Goal: Task Accomplishment & Management: Use online tool/utility

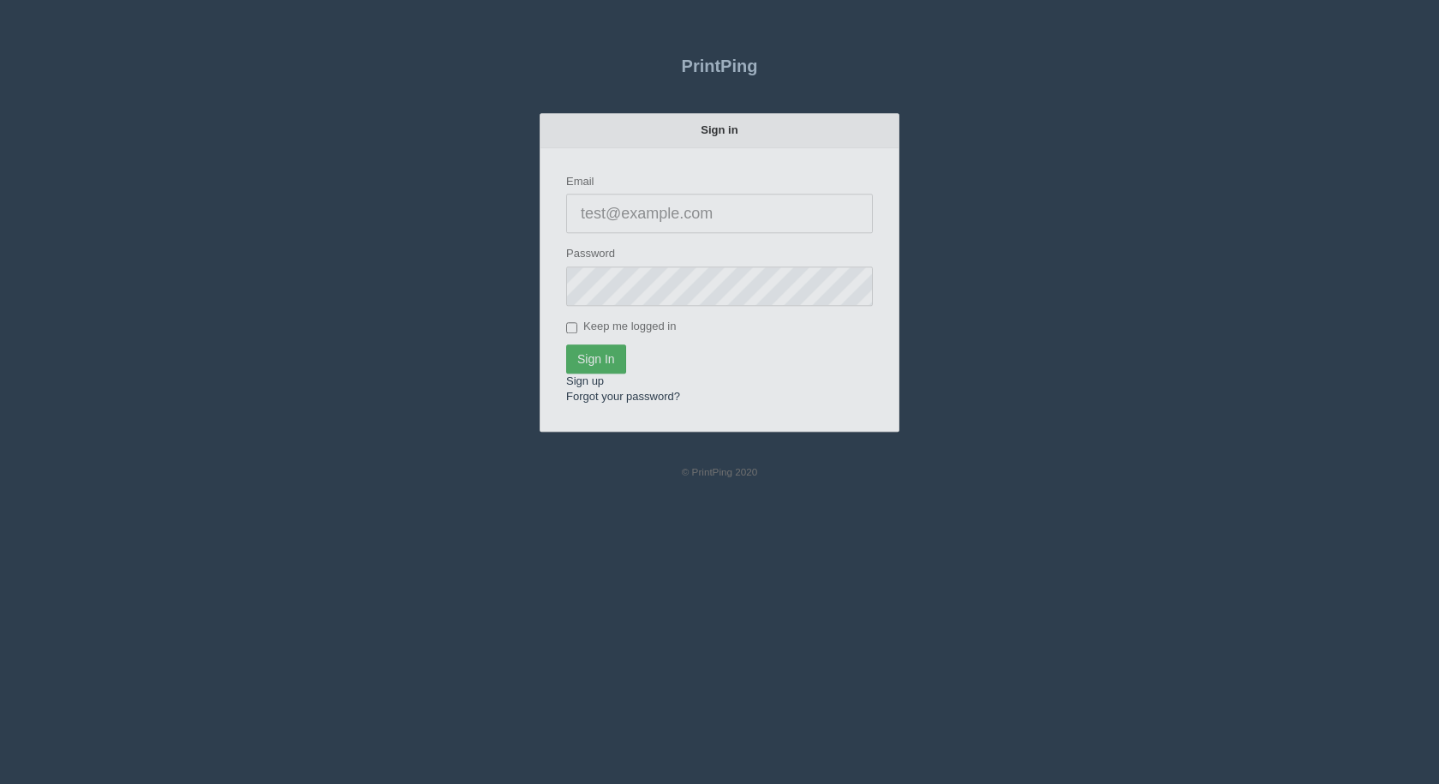
type input "[EMAIL_ADDRESS][DOMAIN_NAME]"
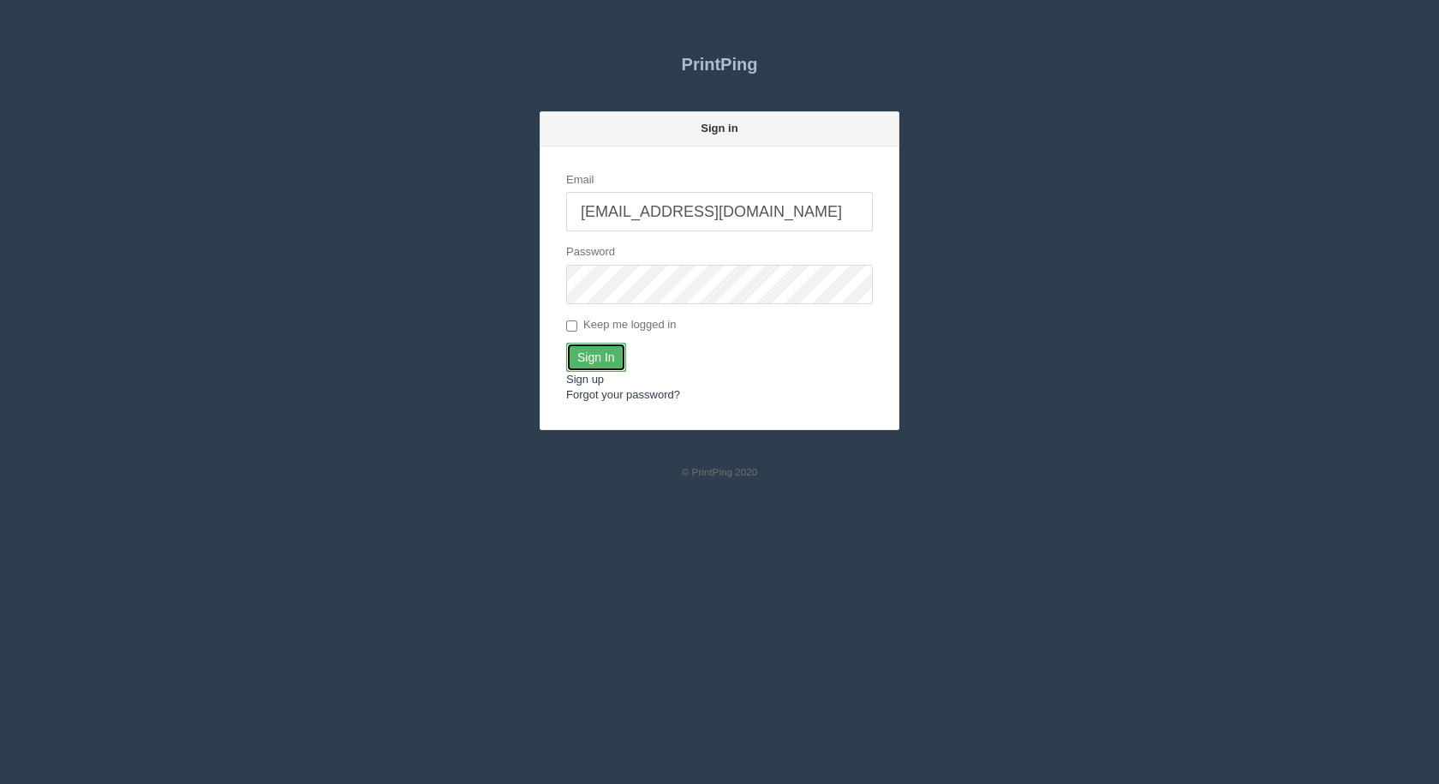
click at [603, 356] on input "Sign In" at bounding box center [596, 357] width 60 height 29
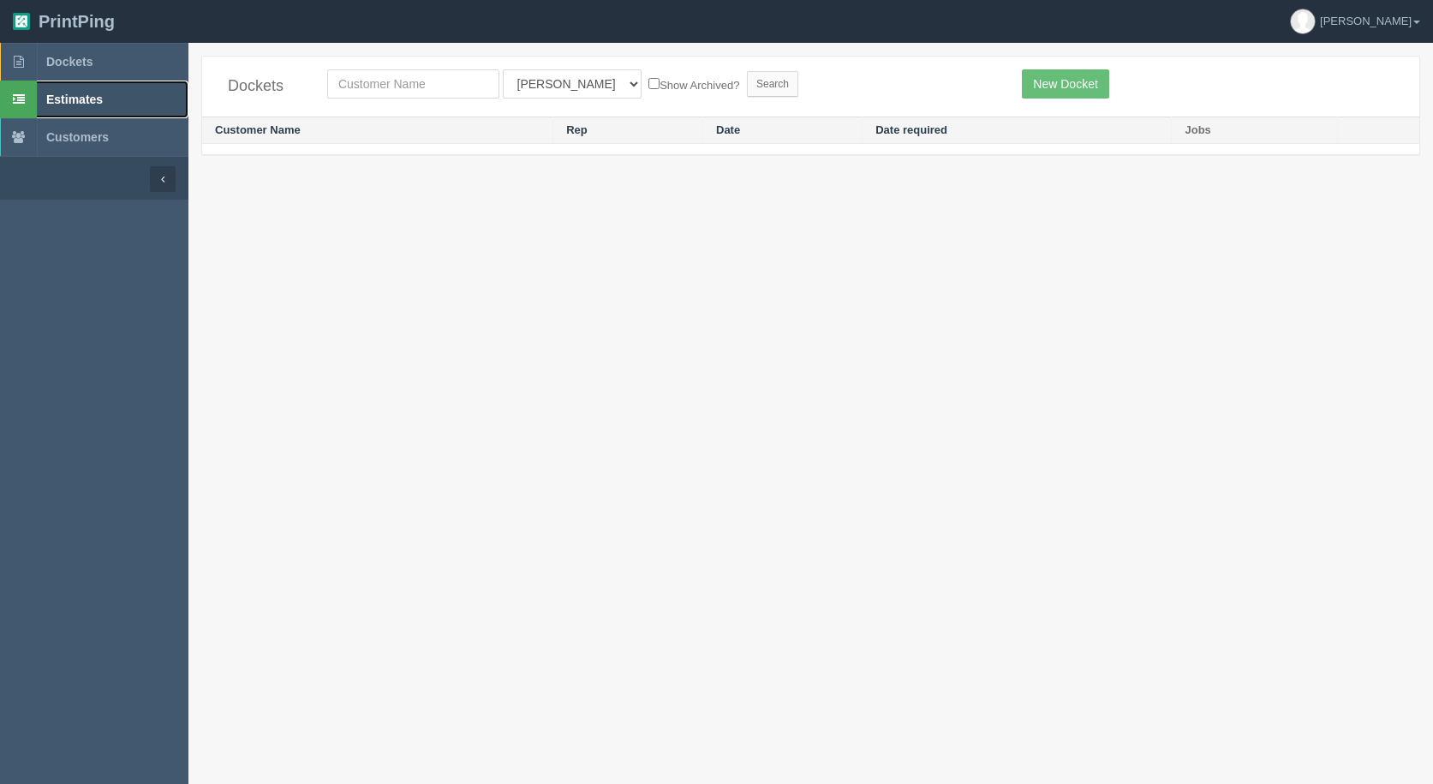
click at [74, 98] on span "Estimates" at bounding box center [74, 100] width 57 height 14
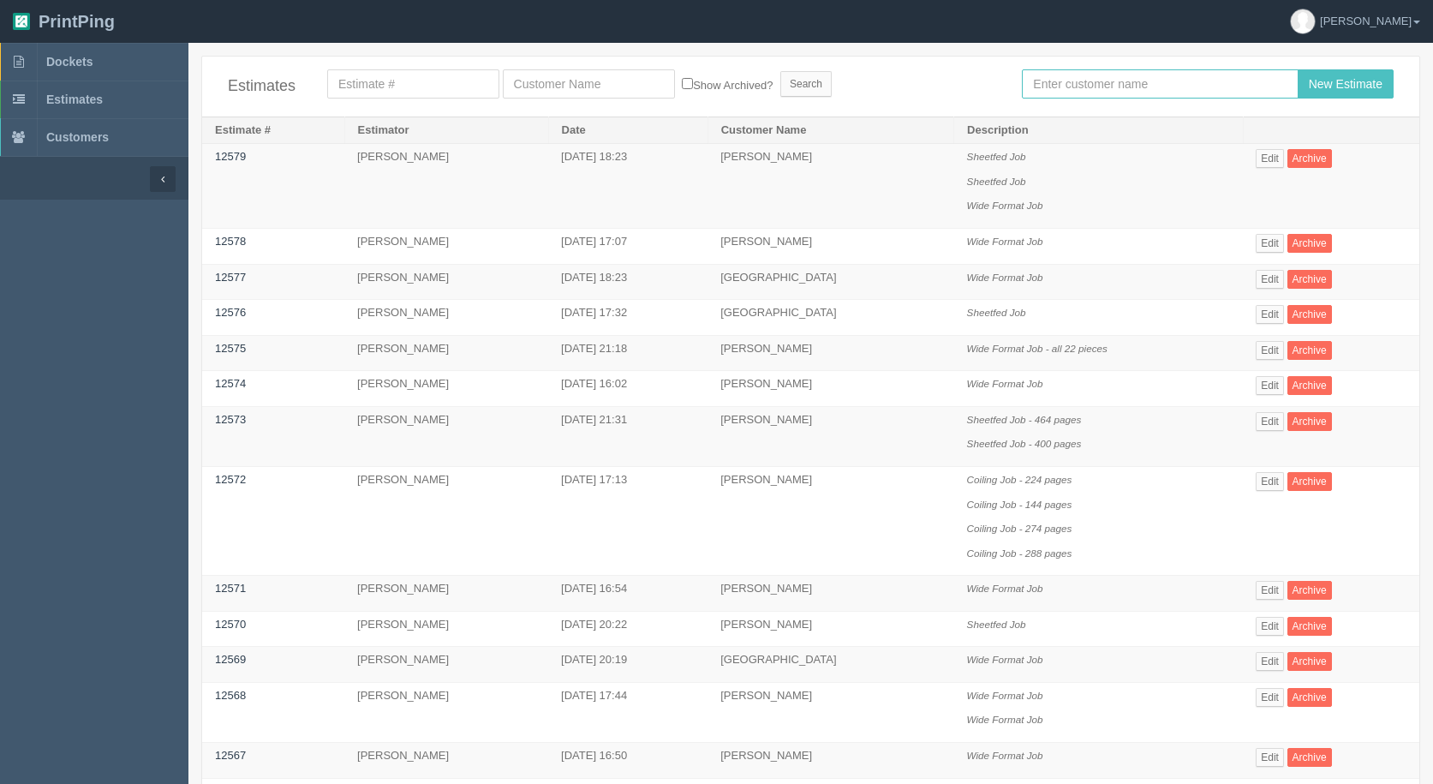
click at [1086, 69] on input "text" at bounding box center [1160, 83] width 276 height 29
type input "a"
type input "zunaid"
click at [1298, 69] on input "New Estimate" at bounding box center [1346, 83] width 96 height 29
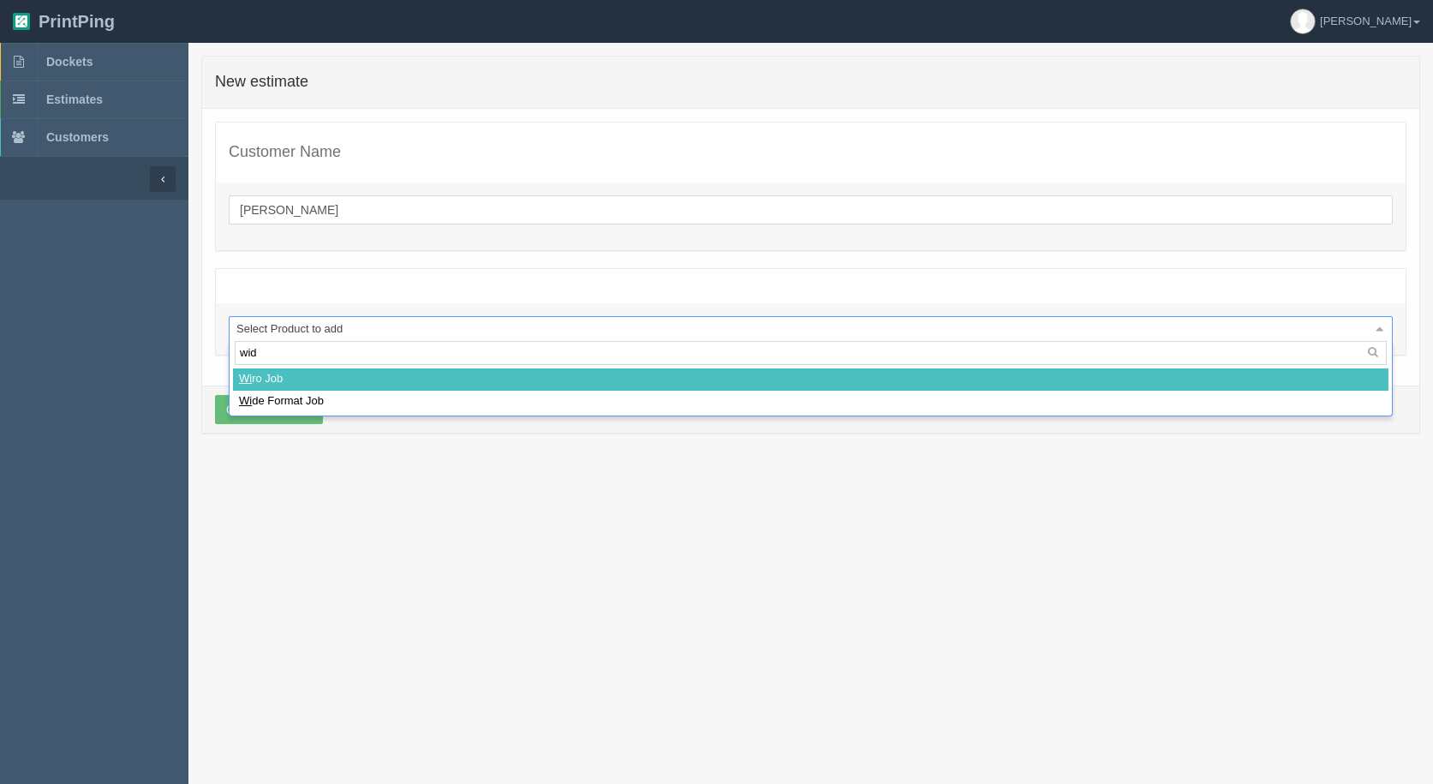
type input "wide"
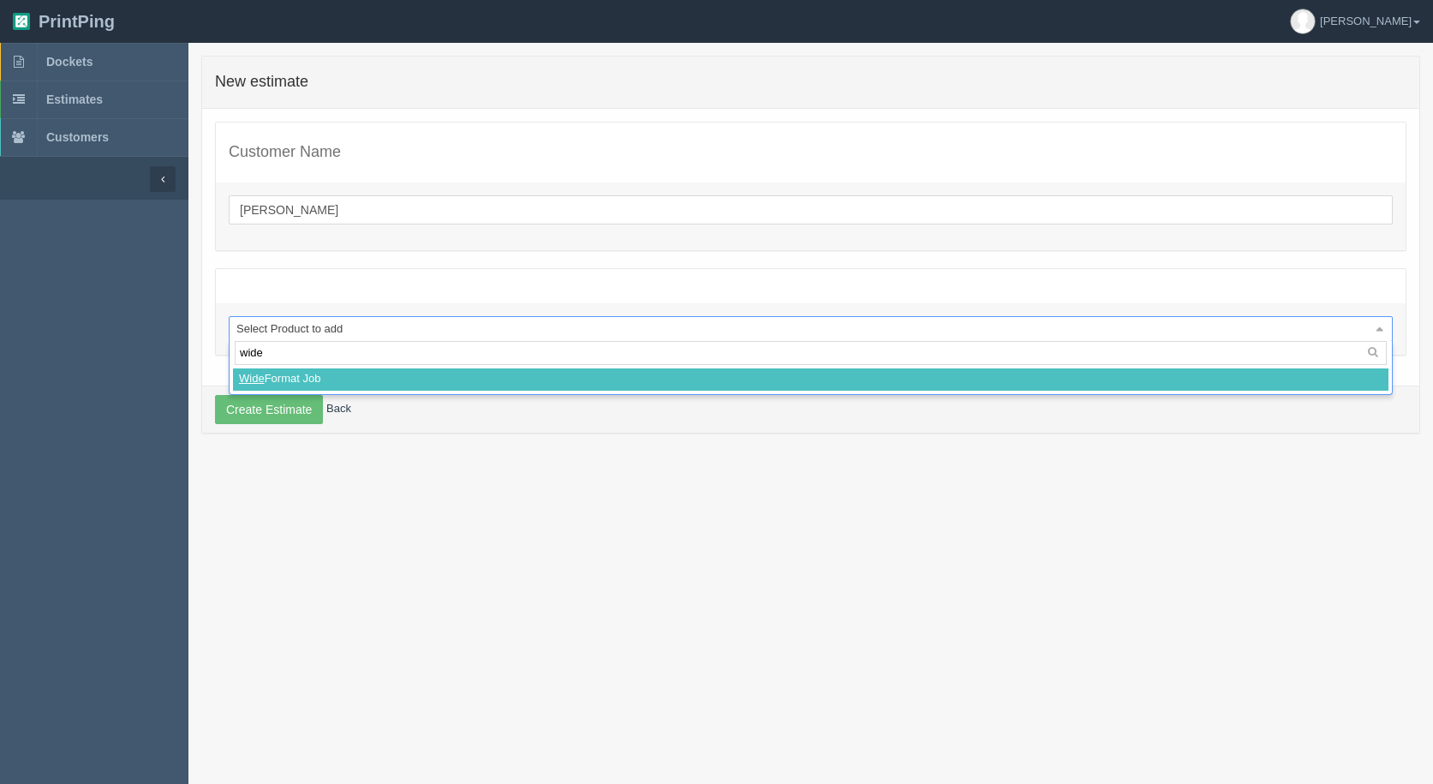
select select
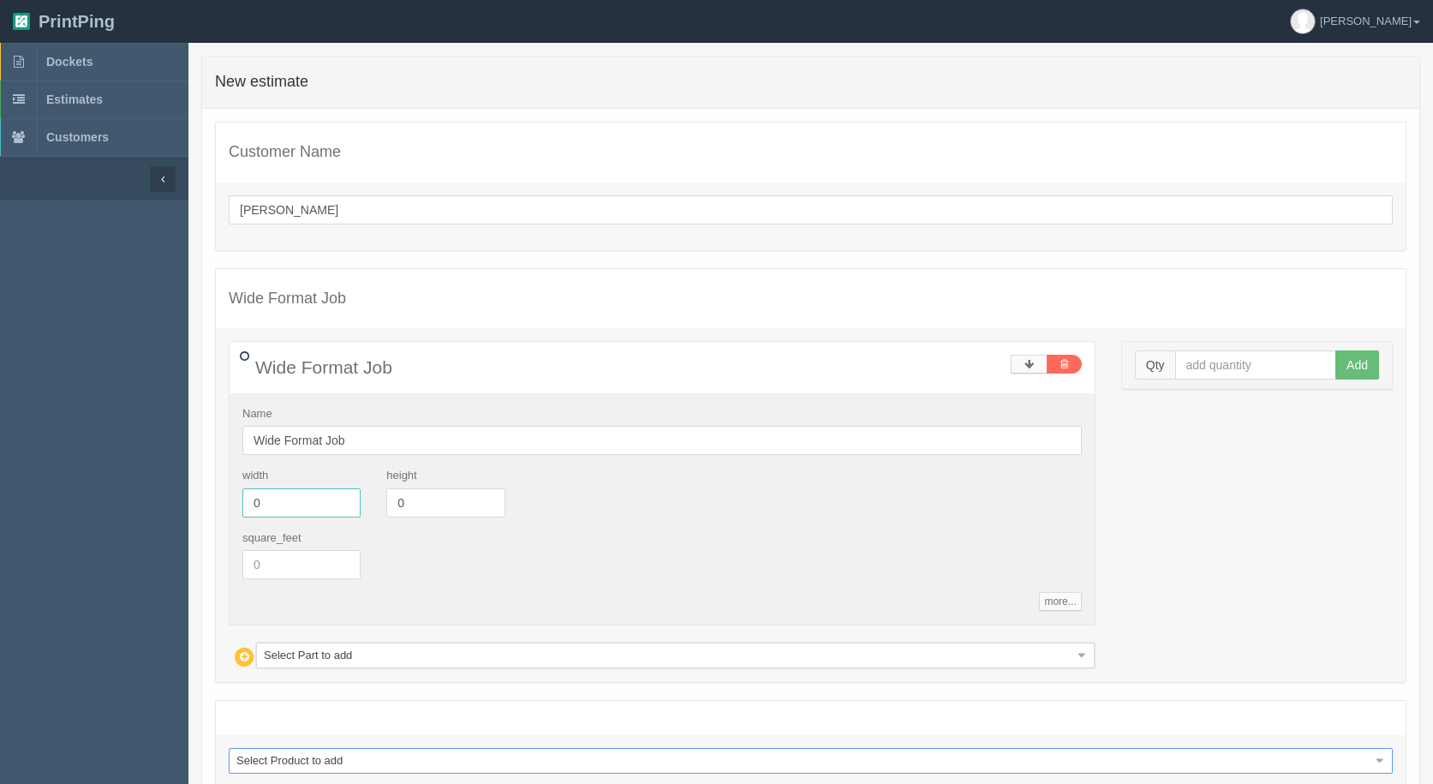
drag, startPoint x: 211, startPoint y: 507, endPoint x: 181, endPoint y: 506, distance: 30.0
click at [181, 506] on section "Dockets Estimates Customers" at bounding box center [716, 469] width 1433 height 852
type input "37.5"
type input "73.5"
click at [1263, 363] on input "text" at bounding box center [1256, 364] width 162 height 29
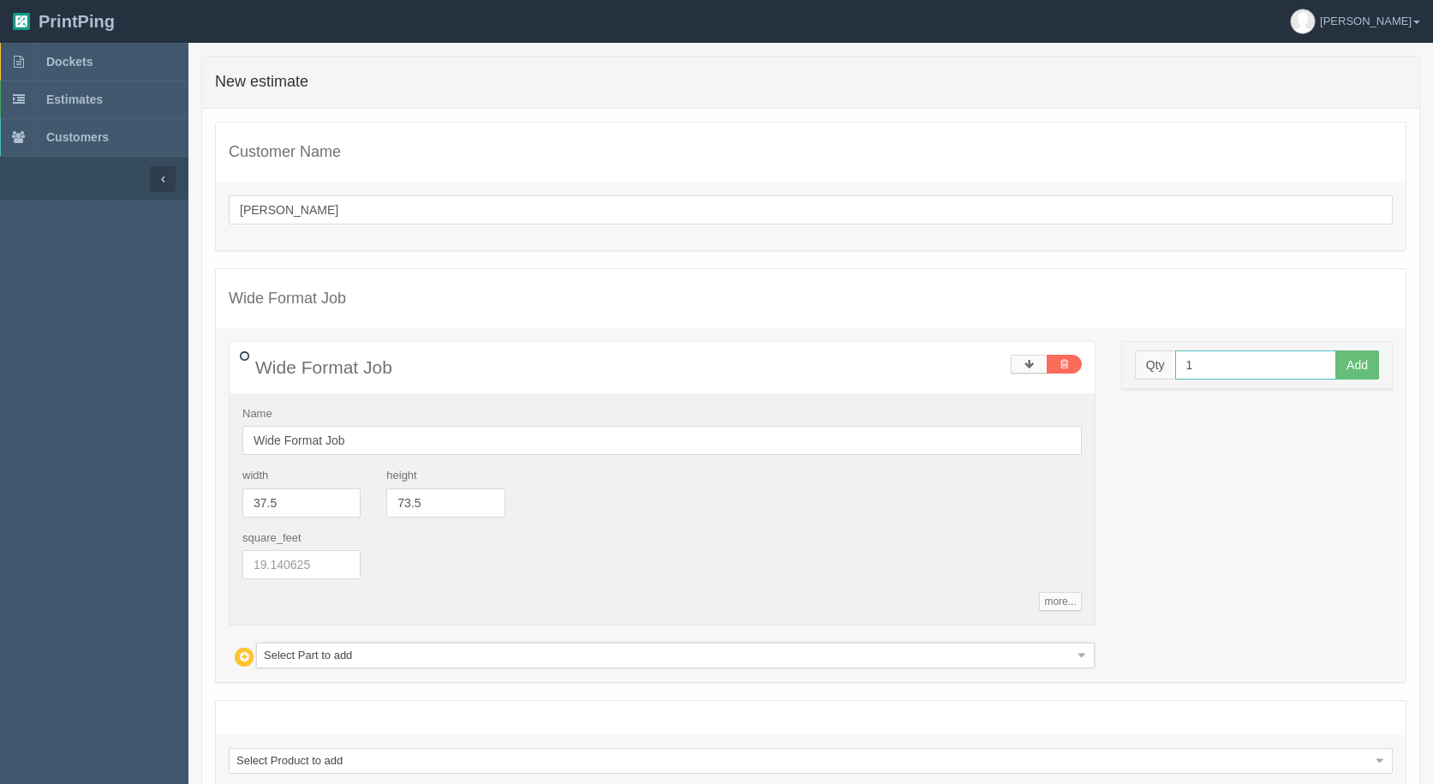
type input "1"
click at [1336, 350] on button "Add" at bounding box center [1358, 364] width 44 height 29
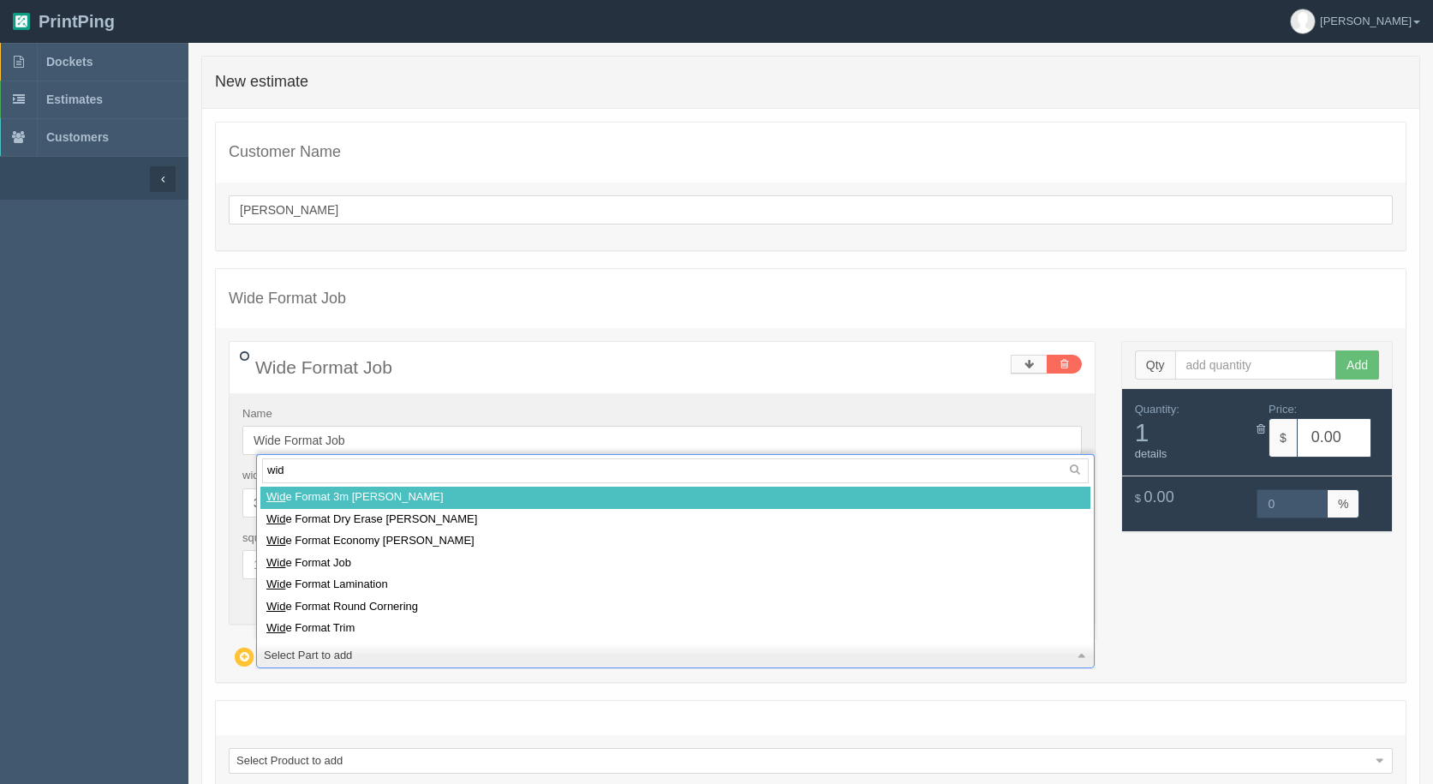
type input "wide"
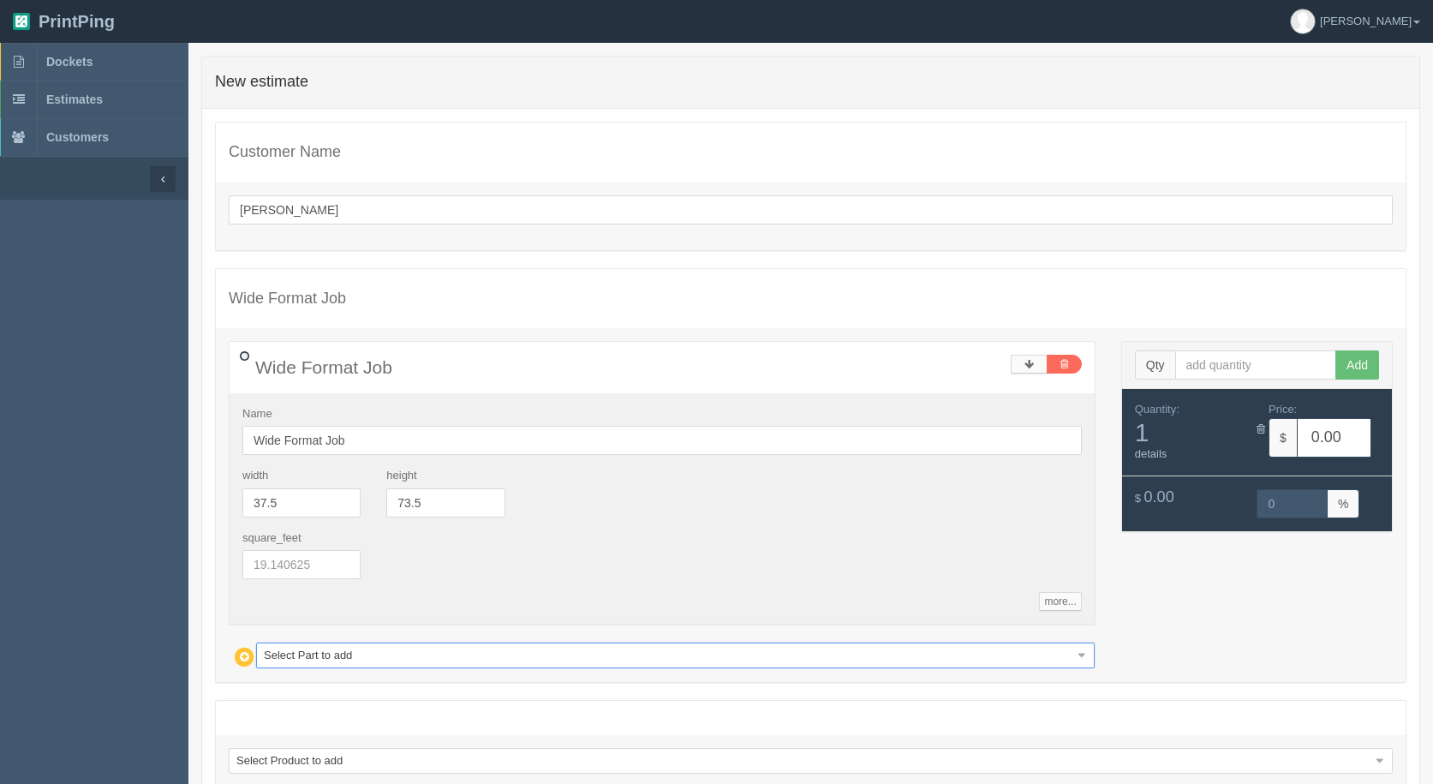
select select
type input "40.35"
type input "14.99"
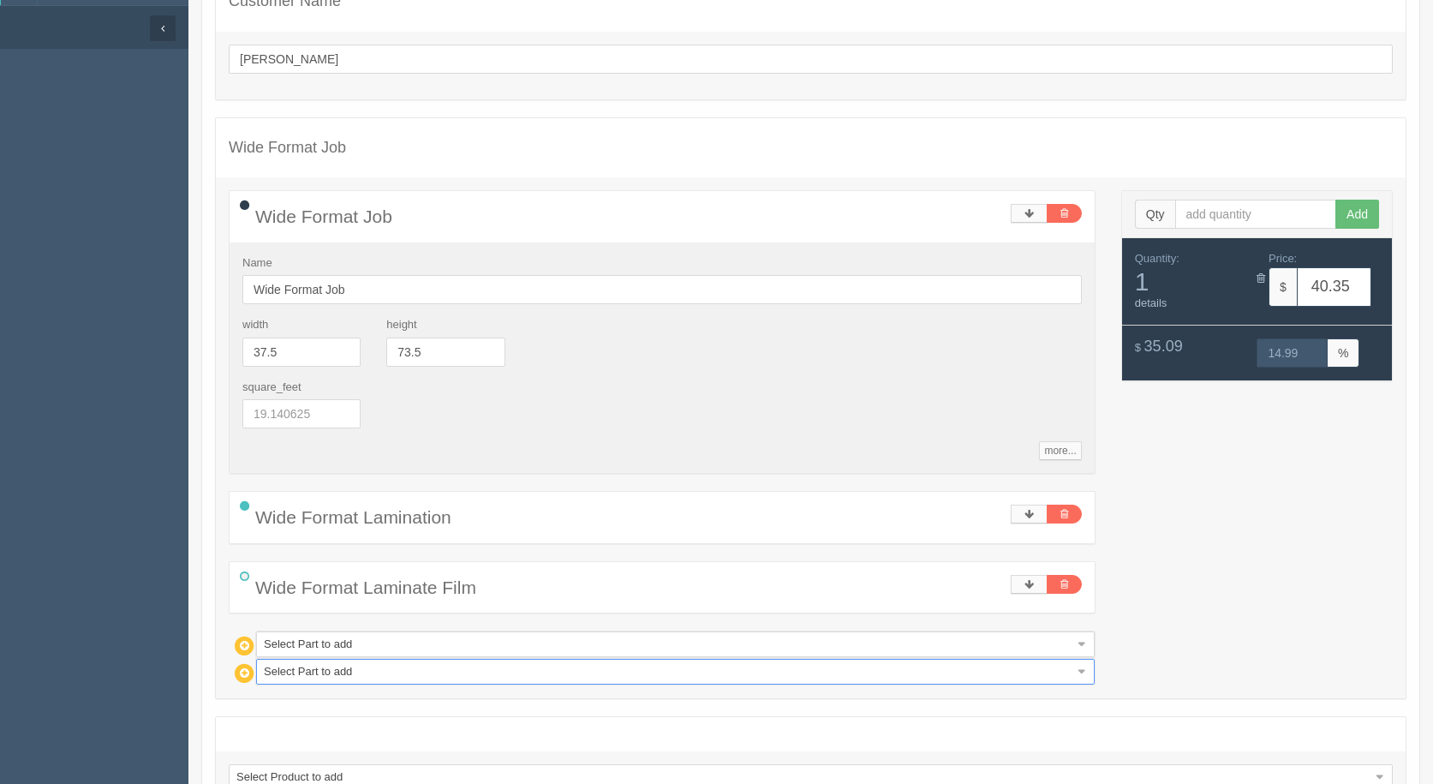
scroll to position [278, 0]
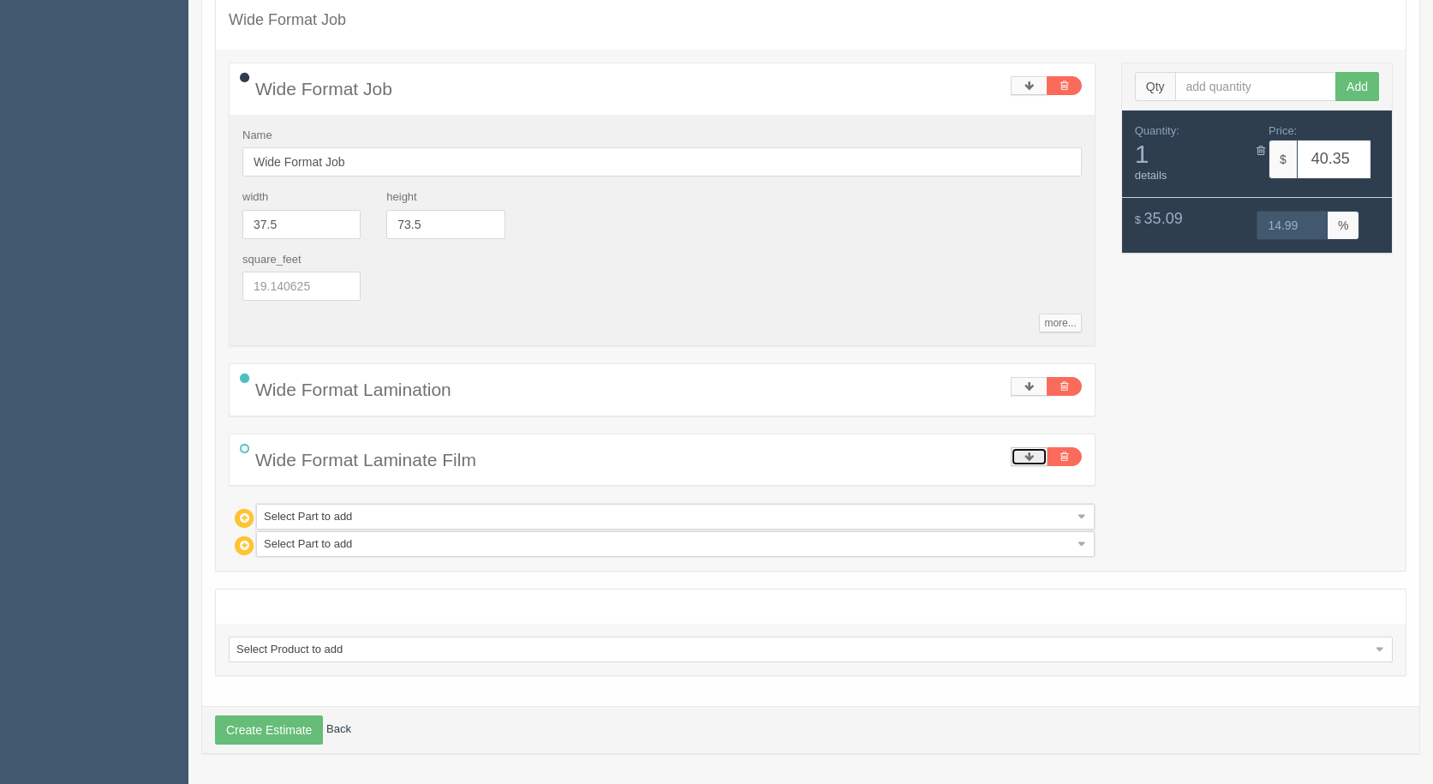
click at [1025, 459] on icon at bounding box center [1029, 457] width 9 height 10
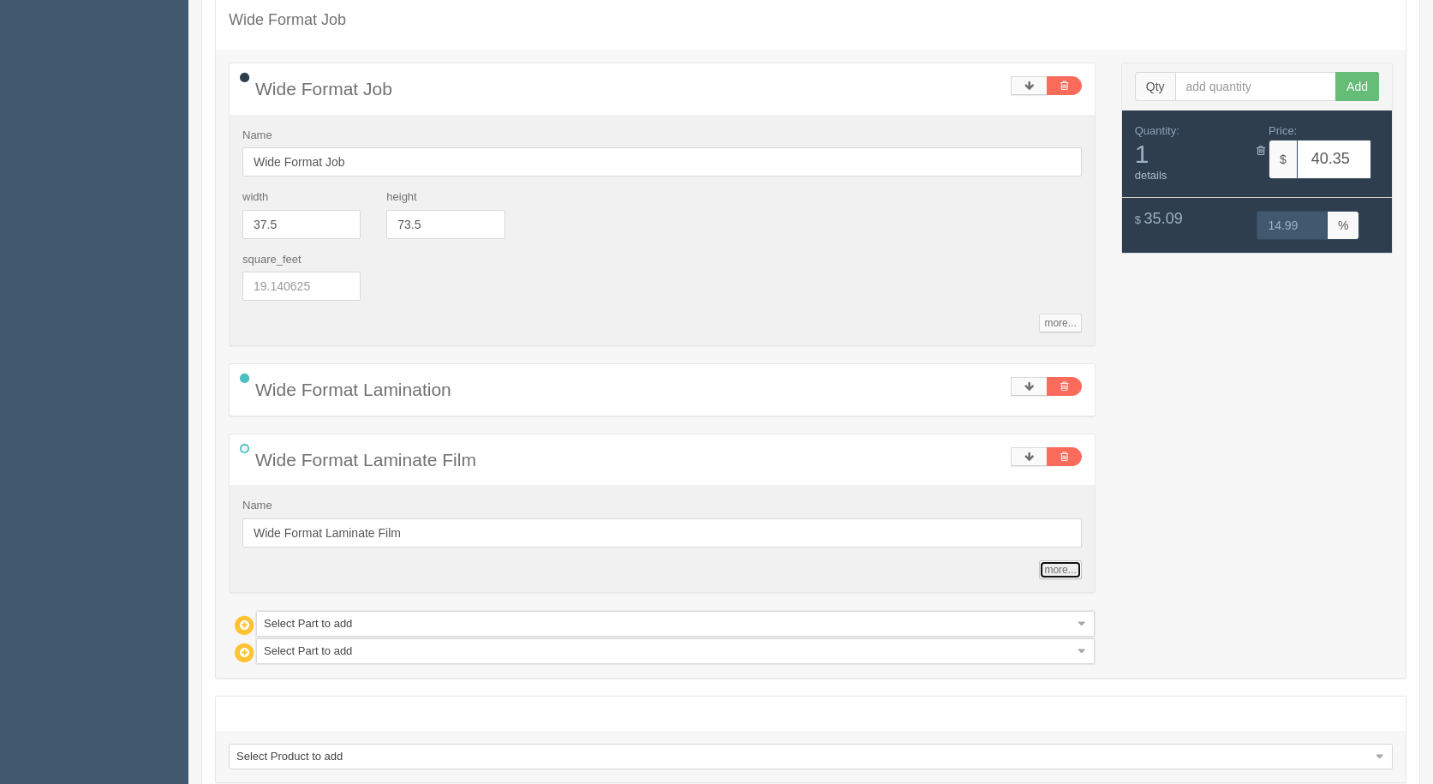
click at [1060, 565] on link "more..." at bounding box center [1060, 569] width 42 height 19
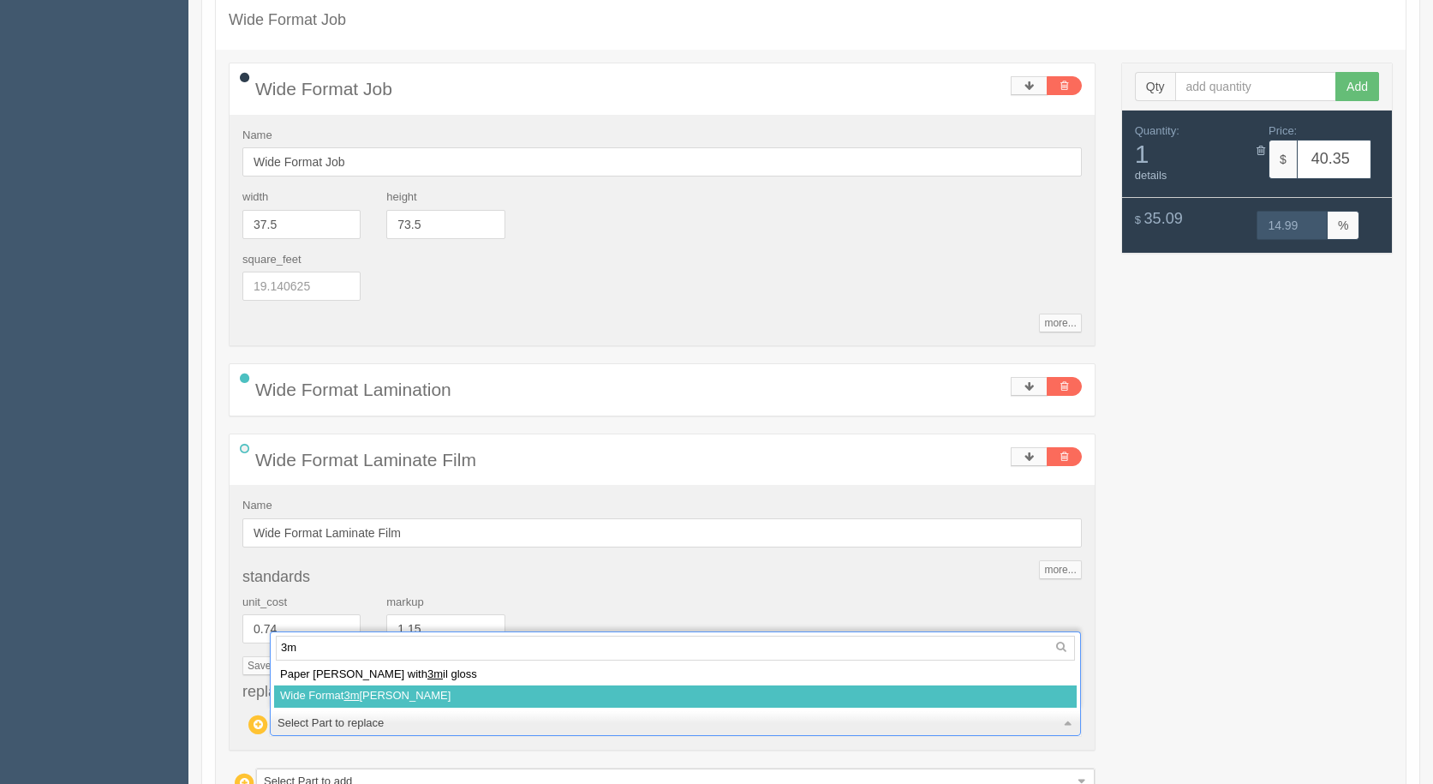
type input "3m"
select select
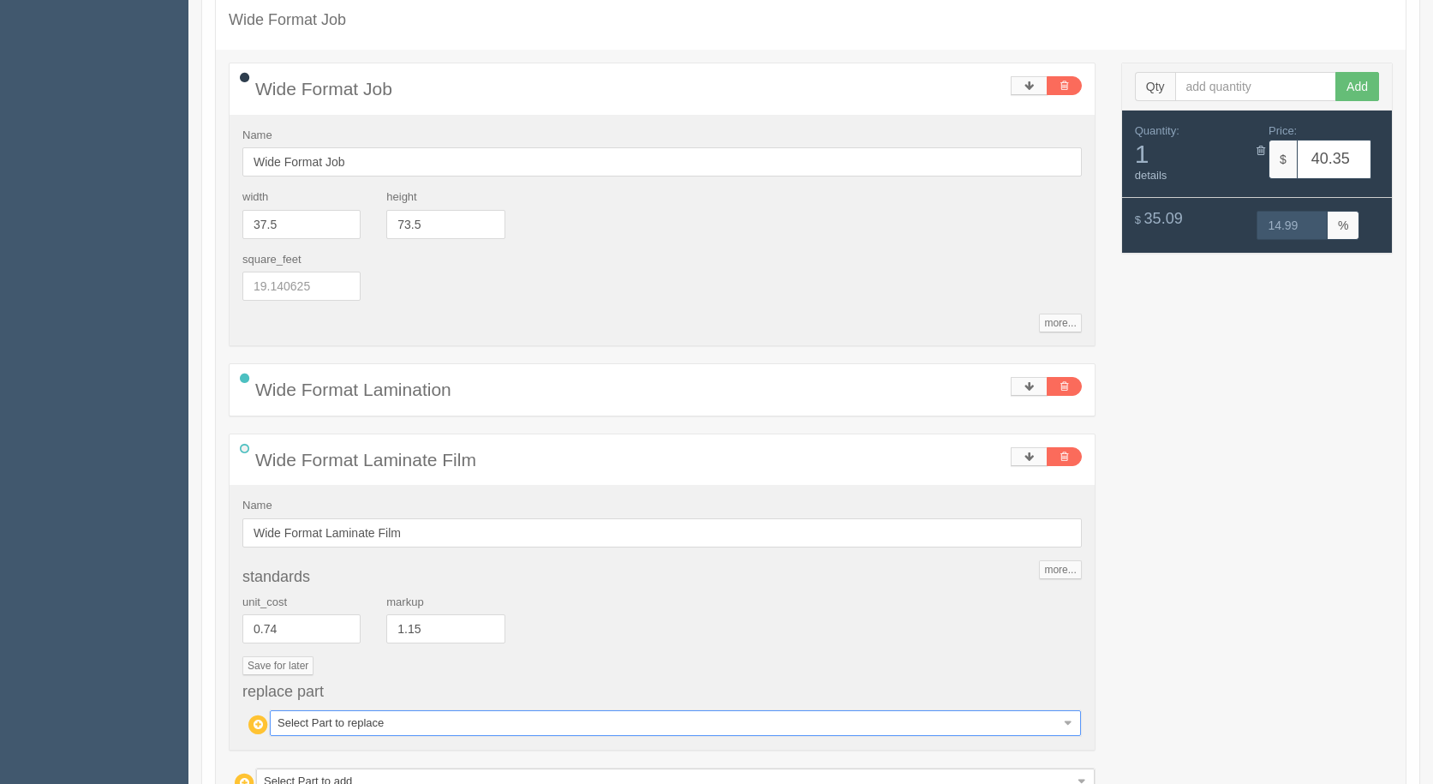
type input "49.15"
type input "15.00"
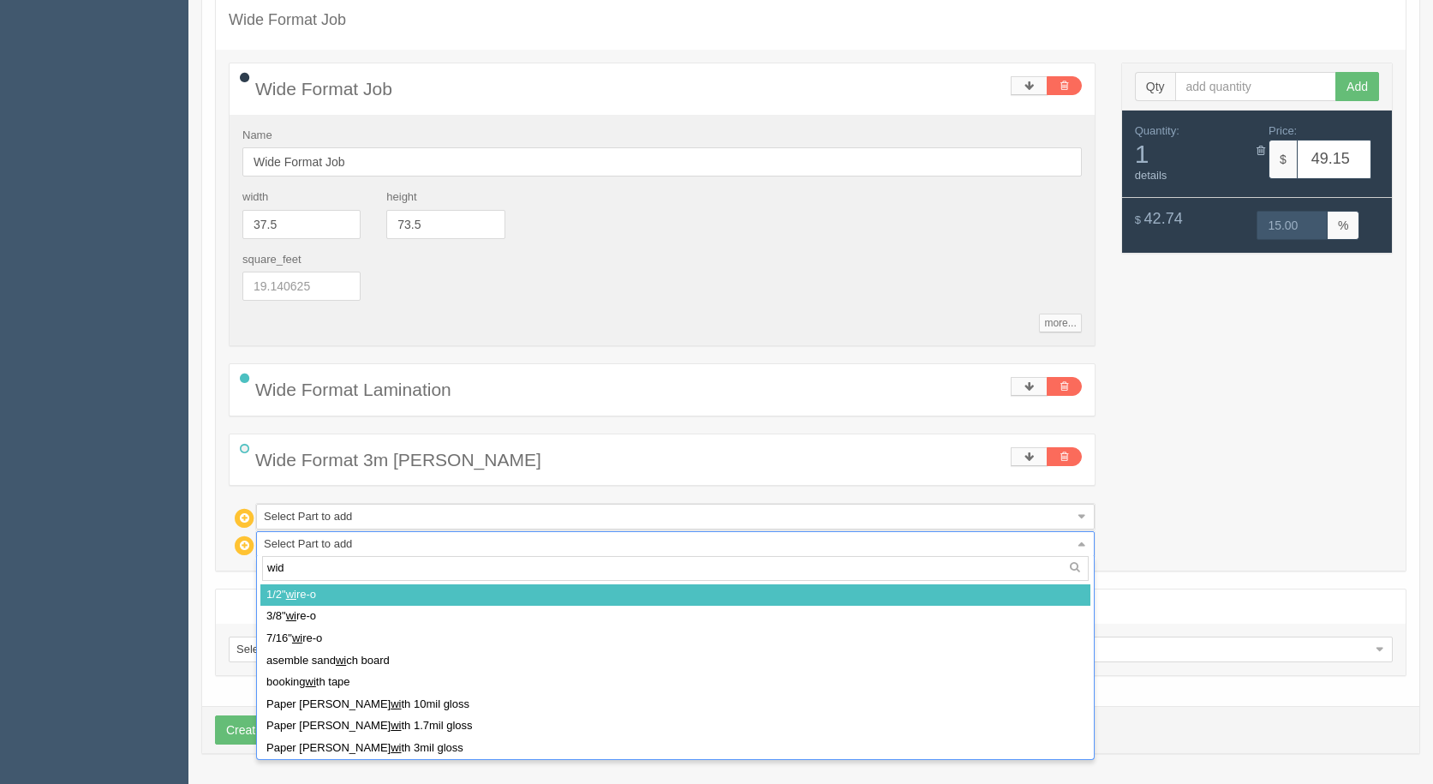
type input "wide"
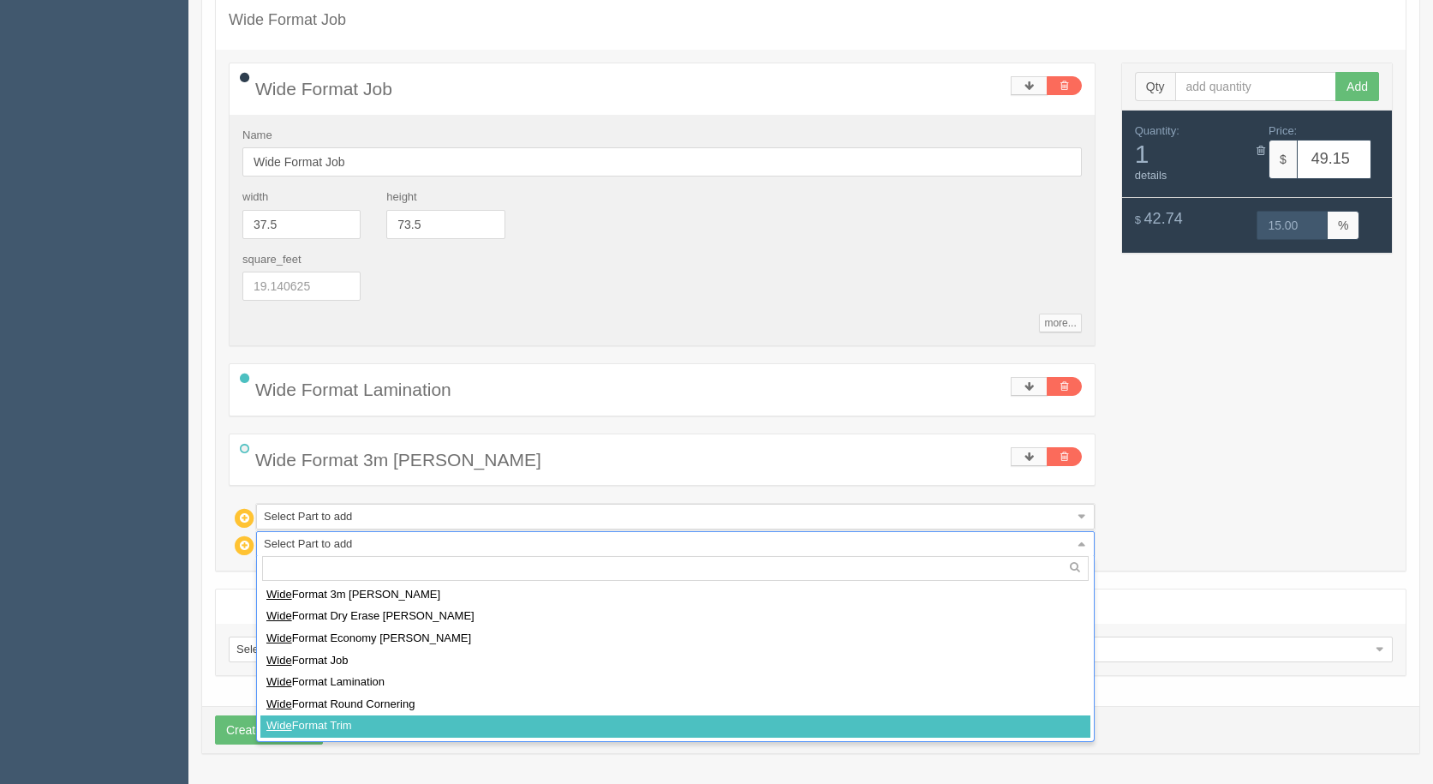
select select
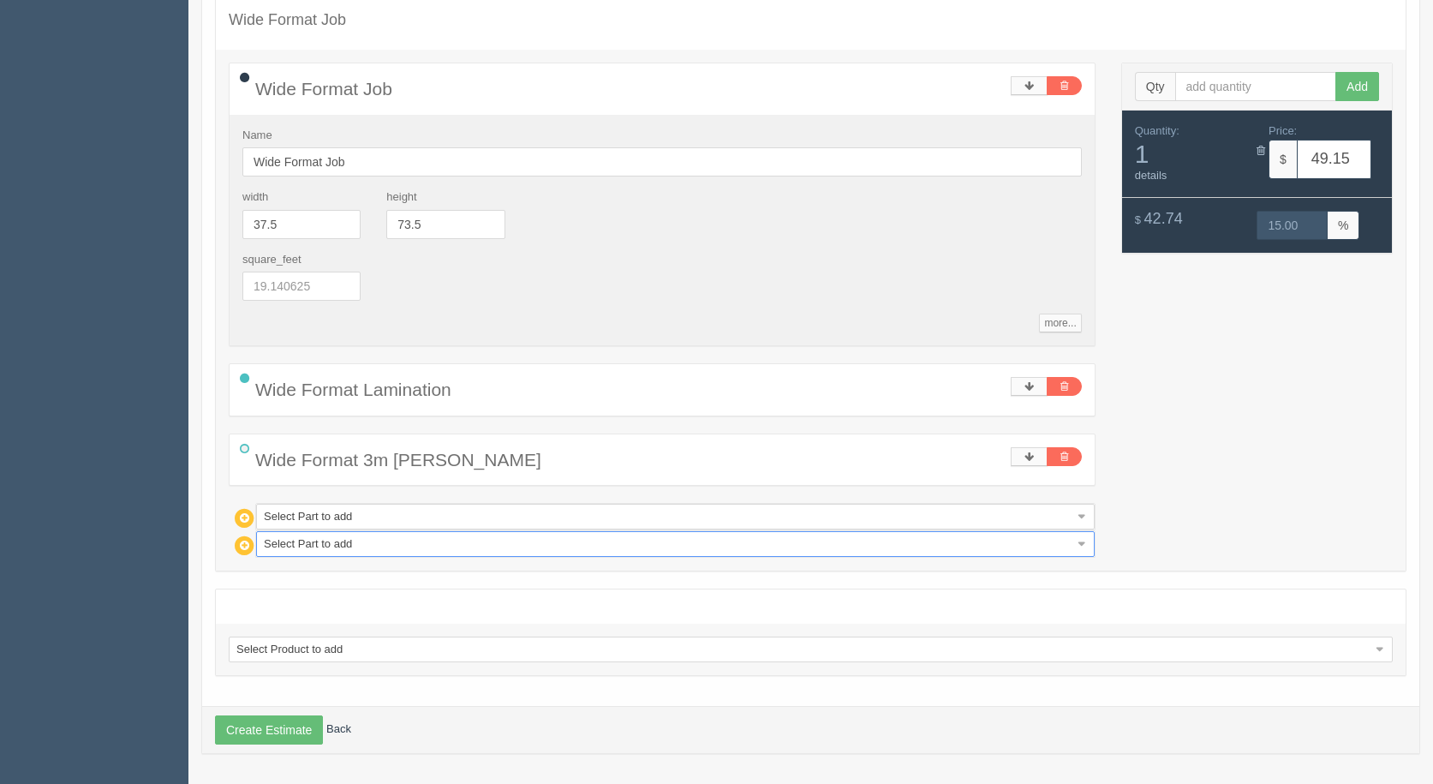
type input "58.69"
type input "14.99"
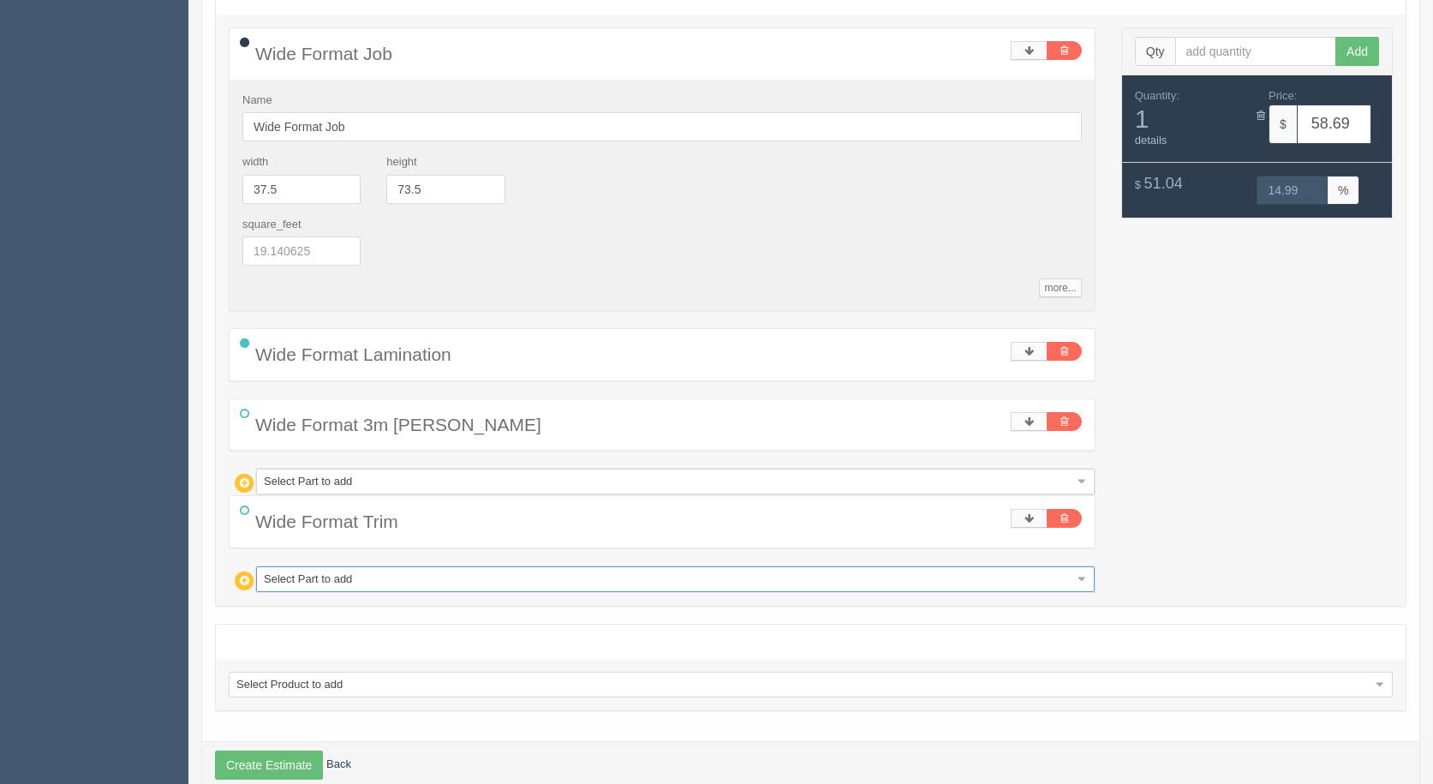
scroll to position [349, 0]
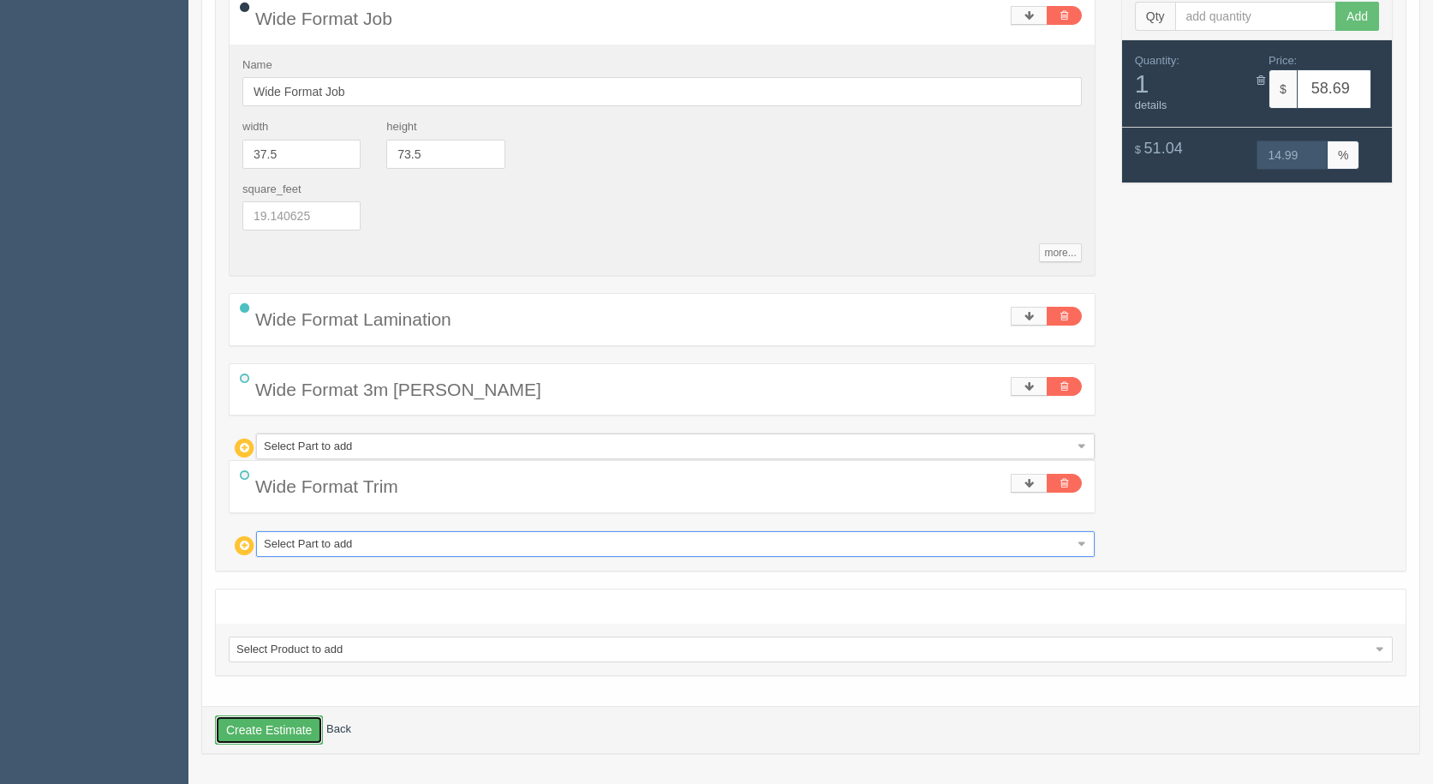
click at [269, 716] on button "Create Estimate" at bounding box center [269, 729] width 108 height 29
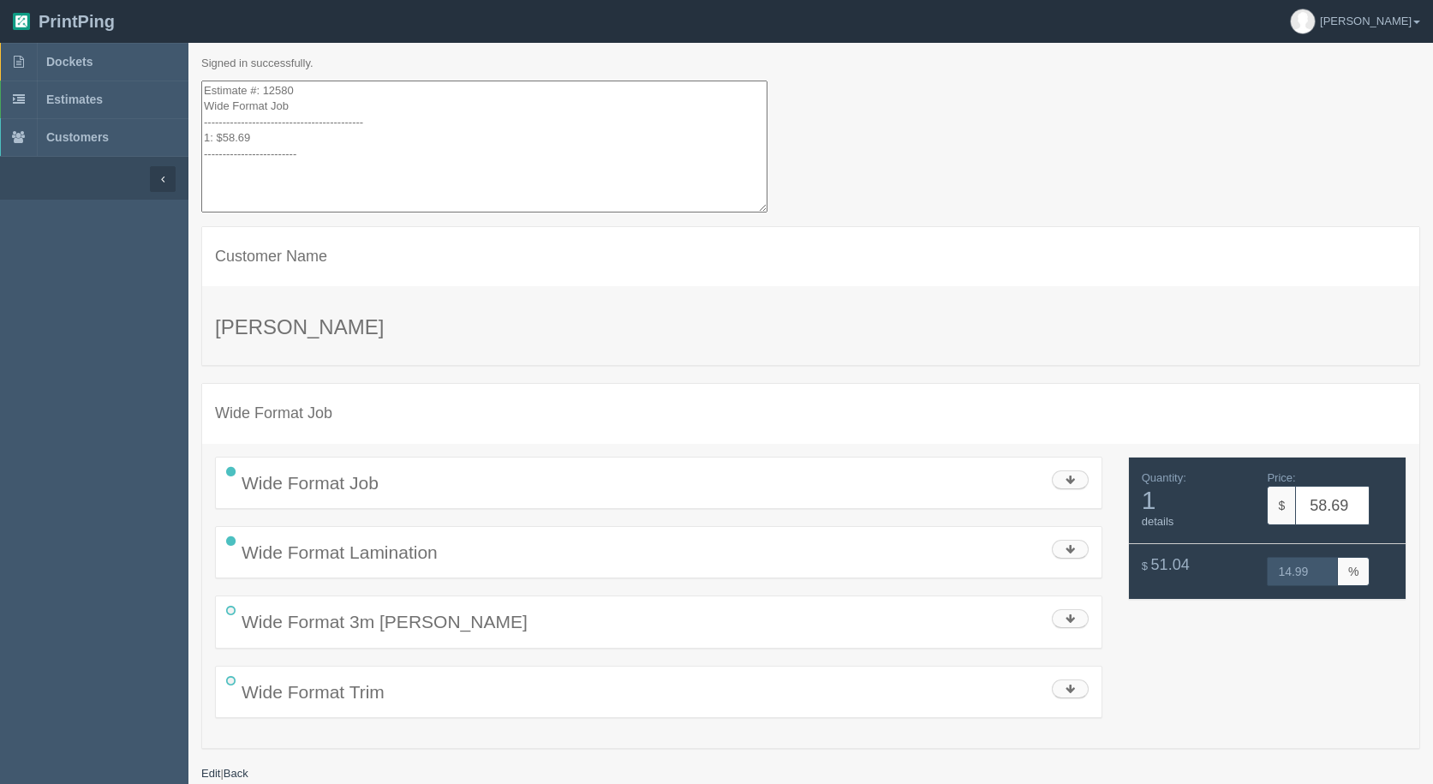
drag, startPoint x: 265, startPoint y: 158, endPoint x: 259, endPoint y: 22, distance: 136.4
click at [162, 0] on html "PrintPing [PERSON_NAME] Administration Edit account ( [EMAIL_ADDRESS][DOMAIN_NA…" at bounding box center [716, 413] width 1433 height 827
